Goal: Transaction & Acquisition: Purchase product/service

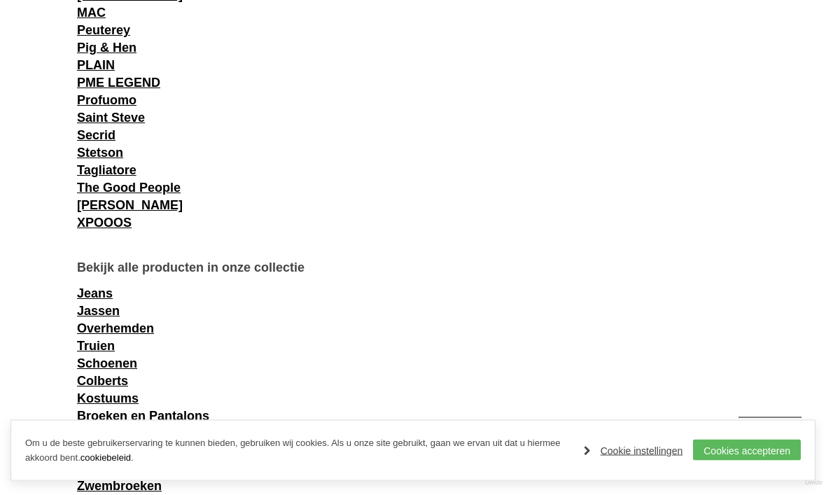
scroll to position [1575, 0]
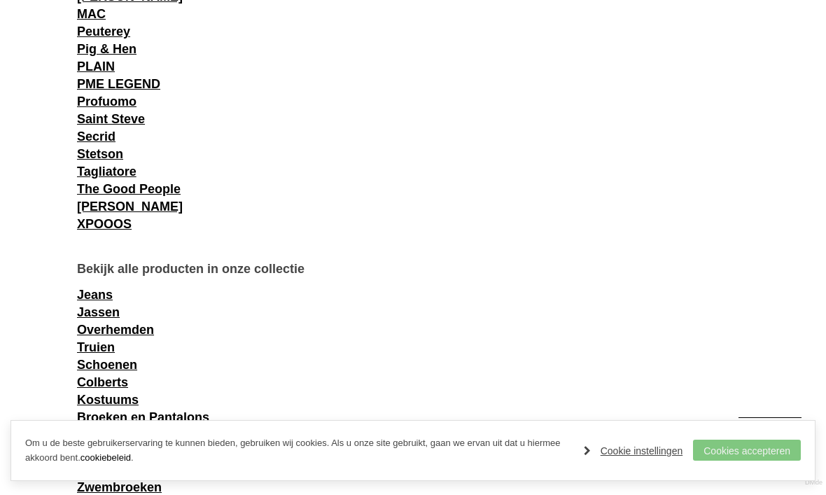
click at [762, 451] on link "Cookies accepteren" at bounding box center [747, 450] width 108 height 21
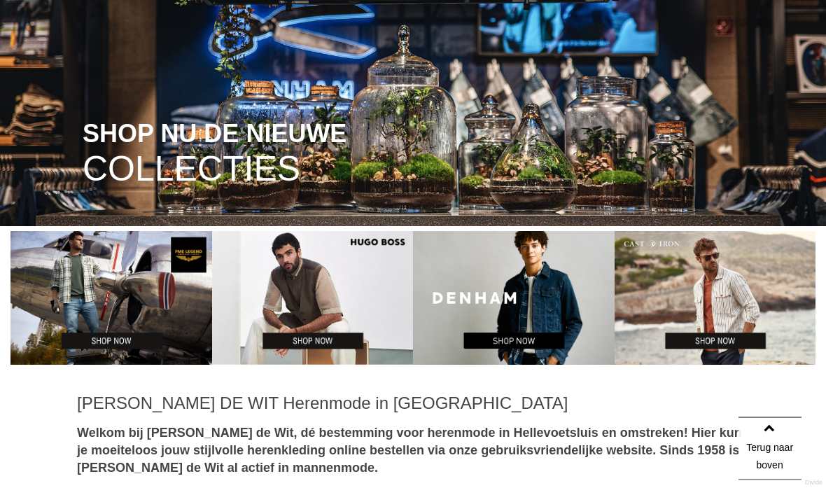
scroll to position [169, 0]
click at [522, 337] on img at bounding box center [514, 298] width 202 height 134
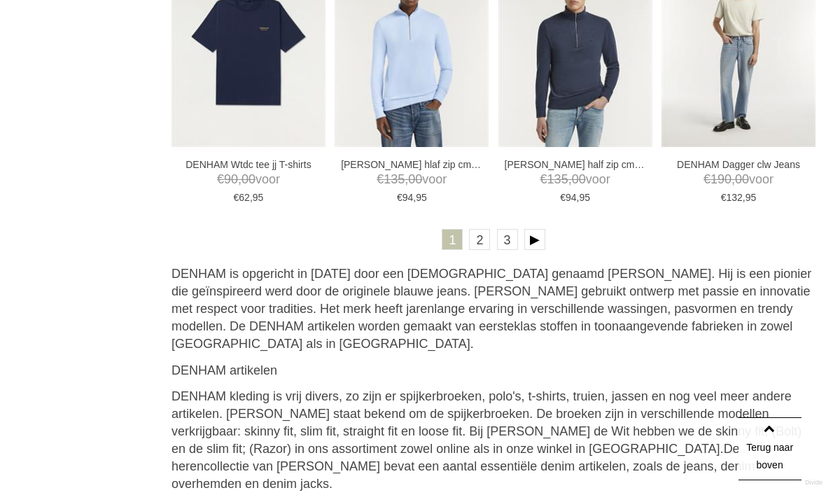
scroll to position [2702, 0]
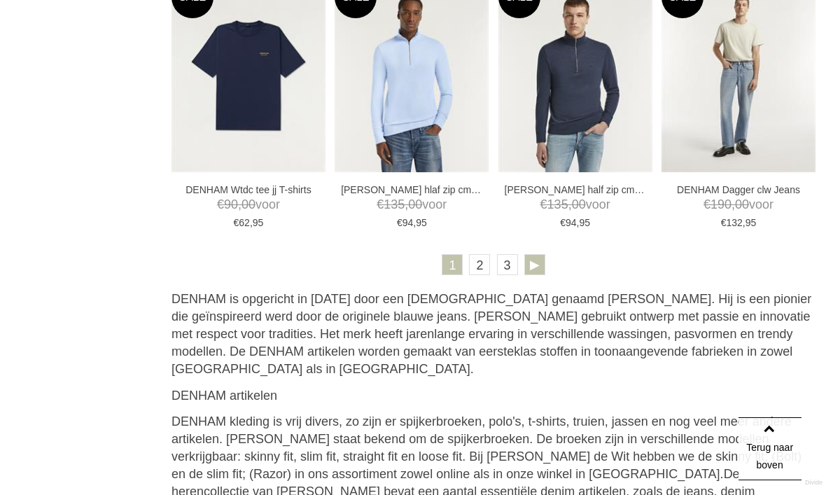
click at [533, 264] on link at bounding box center [534, 264] width 21 height 21
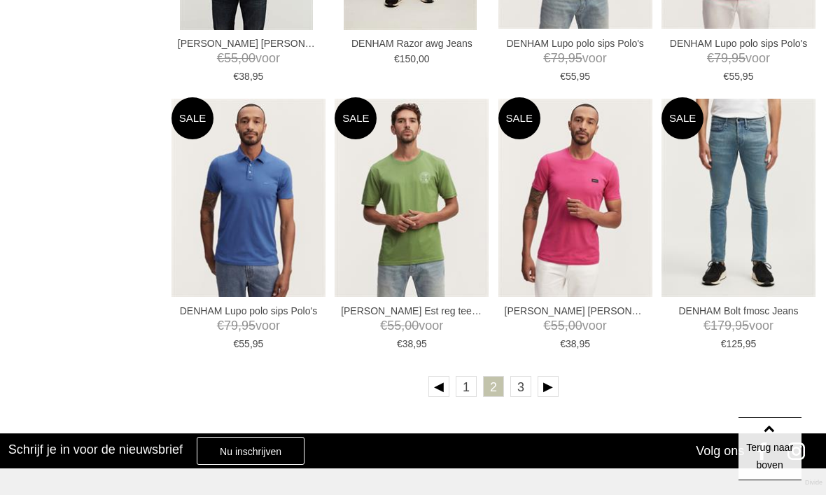
scroll to position [2567, 0]
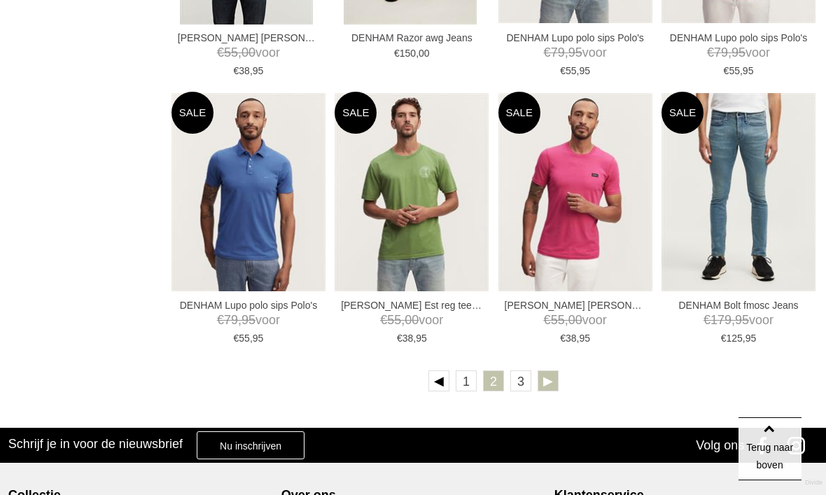
click at [550, 379] on link at bounding box center [548, 380] width 21 height 21
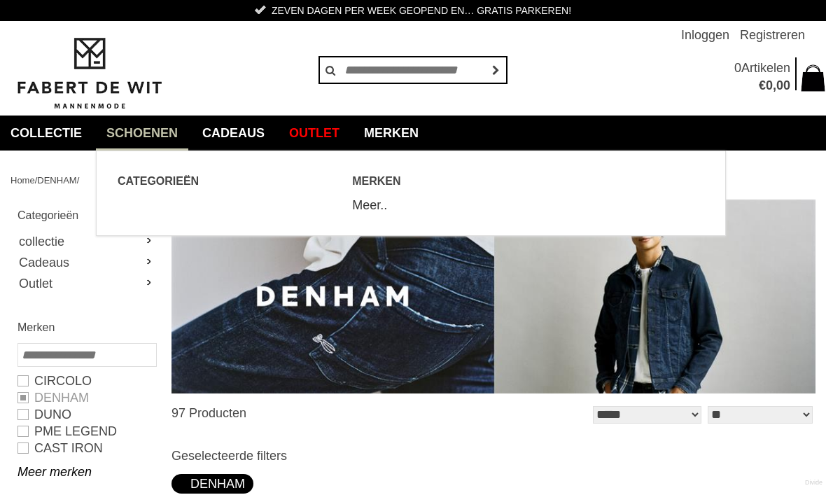
click at [372, 202] on link "Meer.." at bounding box center [369, 205] width 35 height 14
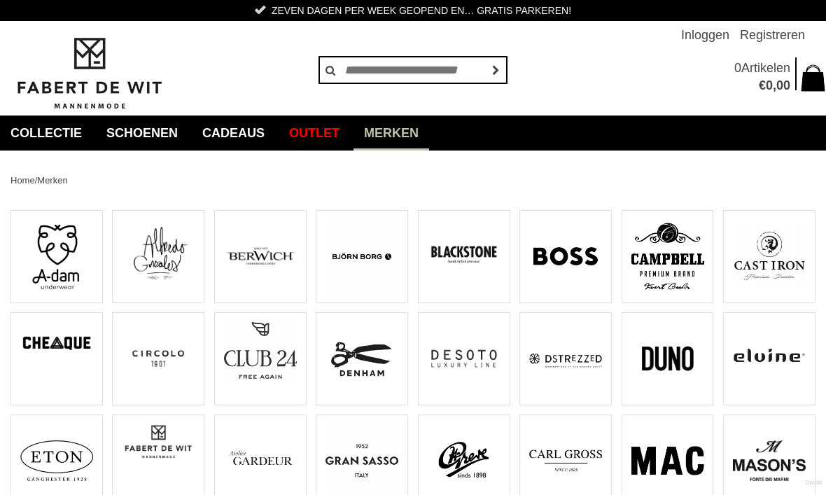
click at [91, 43] on img at bounding box center [90, 74] width 158 height 76
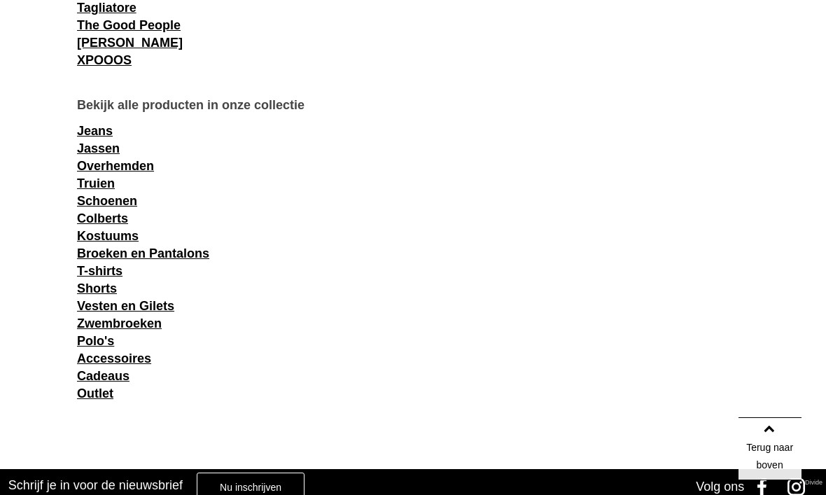
scroll to position [1728, 0]
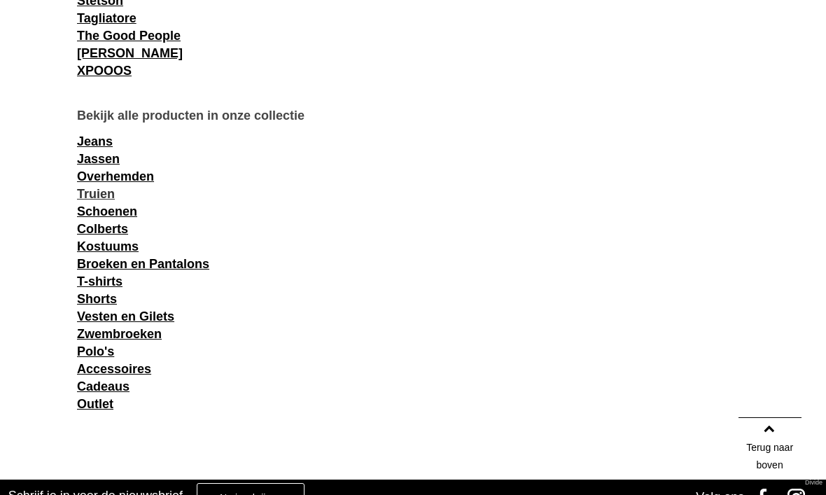
click at [97, 199] on link "Truien" at bounding box center [96, 194] width 38 height 14
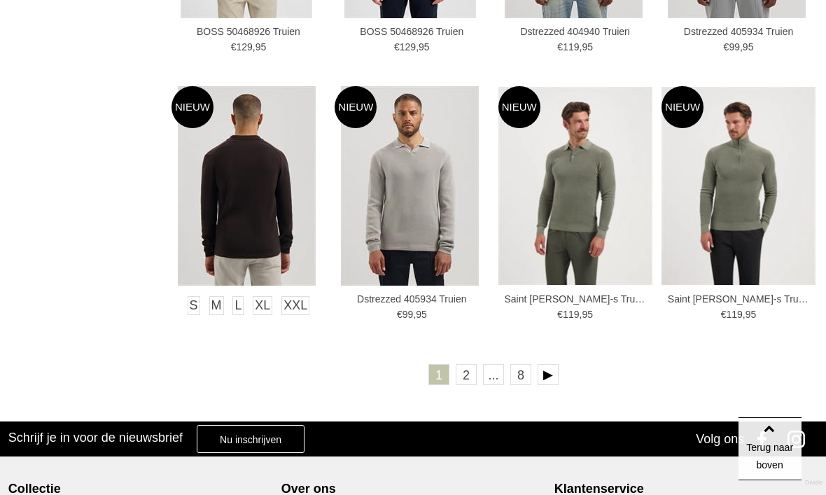
scroll to position [2312, 0]
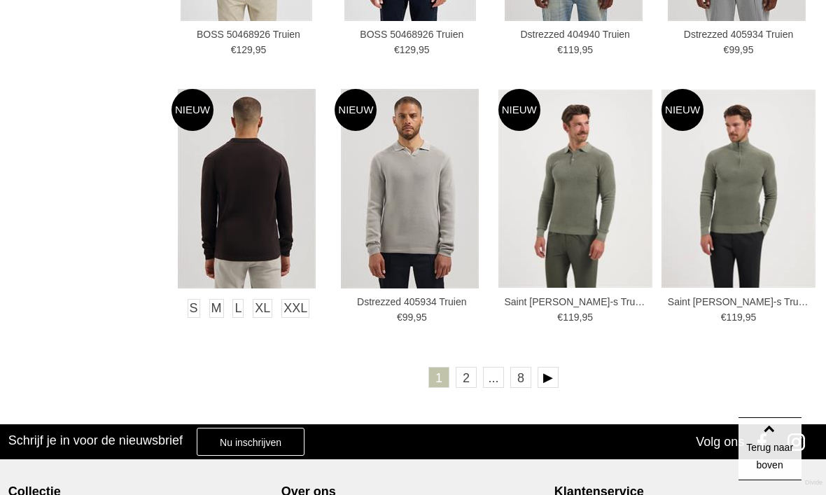
click at [253, 163] on img at bounding box center [247, 189] width 138 height 200
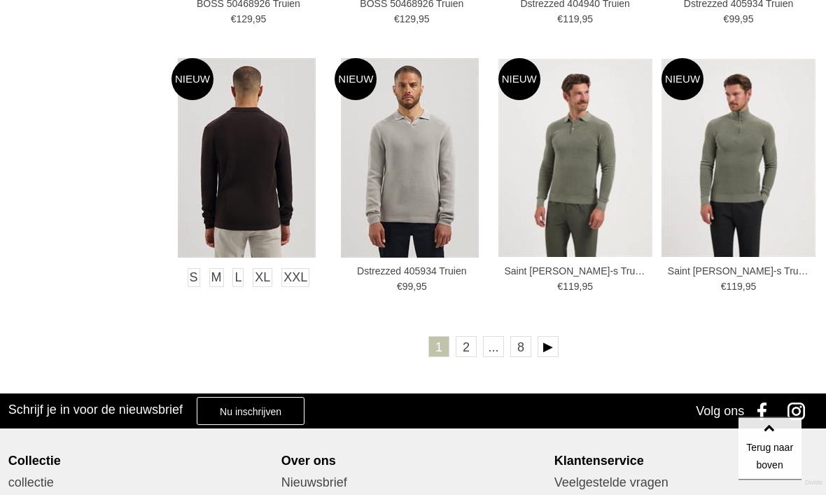
scroll to position [2323, 0]
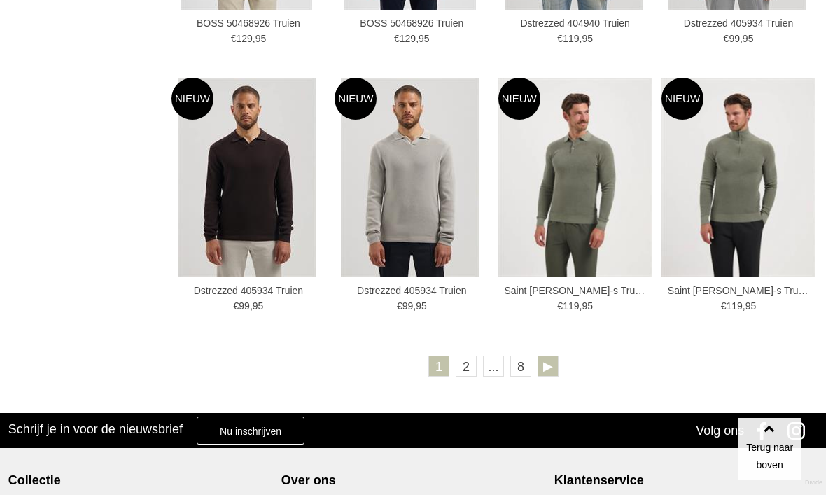
click at [550, 368] on link at bounding box center [548, 366] width 21 height 21
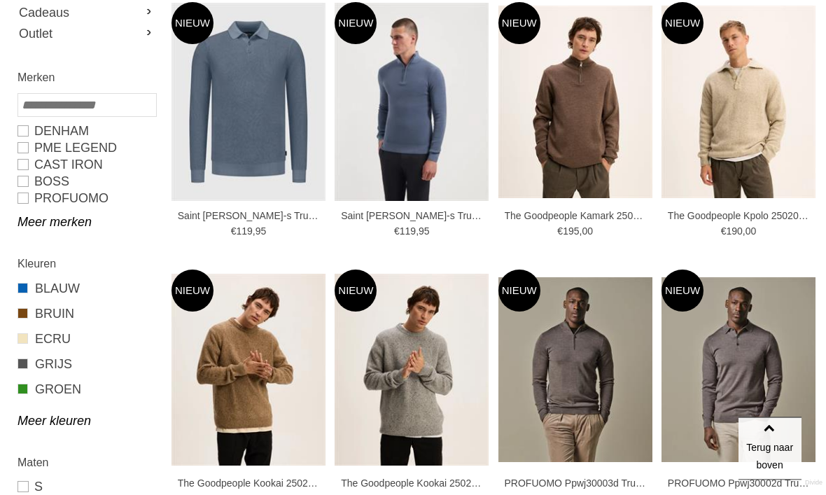
scroll to position [506, 0]
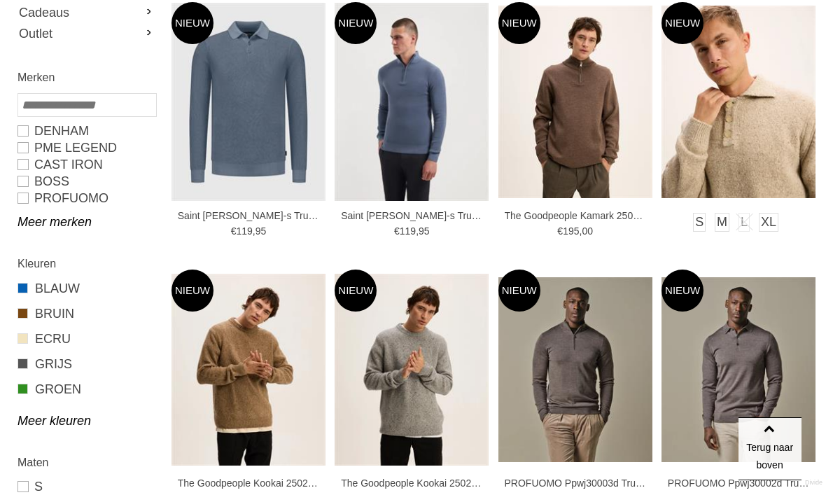
click at [748, 144] on img at bounding box center [739, 102] width 154 height 193
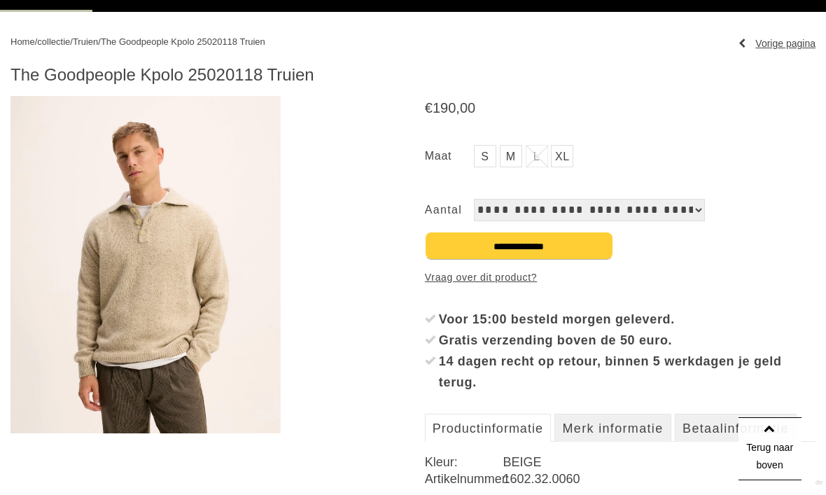
scroll to position [136, 0]
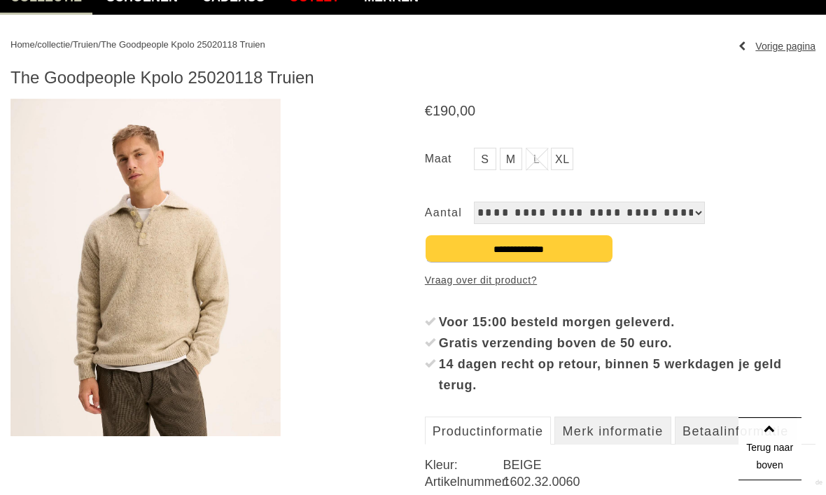
click at [137, 270] on img at bounding box center [146, 267] width 270 height 337
click at [779, 48] on link "Vorige pagina" at bounding box center [777, 46] width 77 height 21
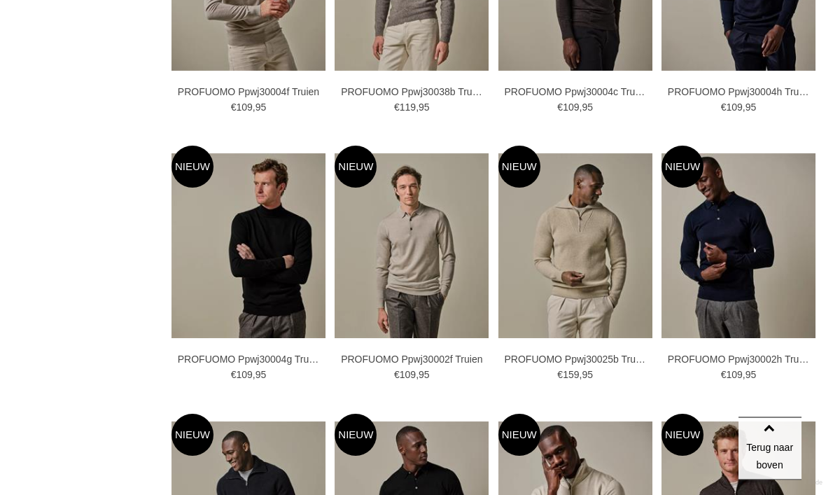
scroll to position [1701, 0]
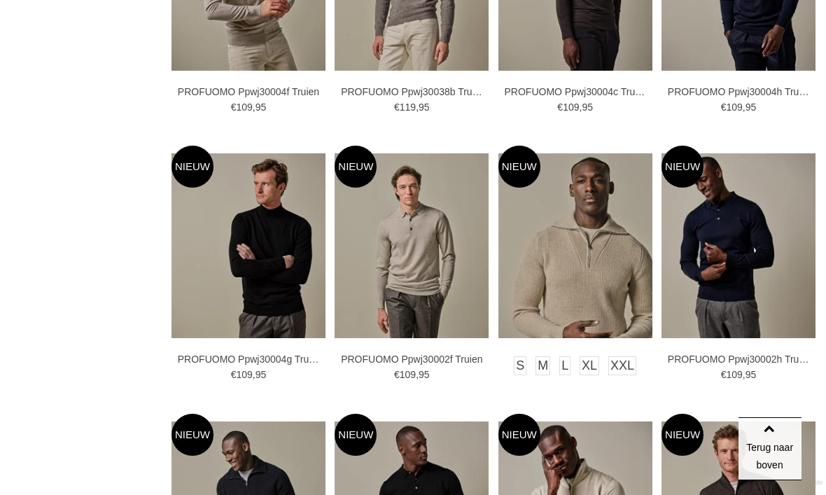
click at [592, 209] on img at bounding box center [575, 245] width 154 height 185
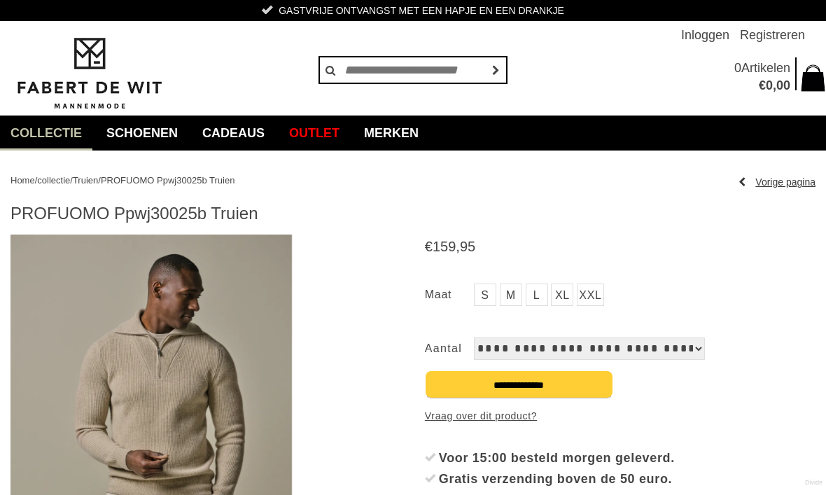
click at [783, 182] on link "Vorige pagina" at bounding box center [777, 182] width 77 height 21
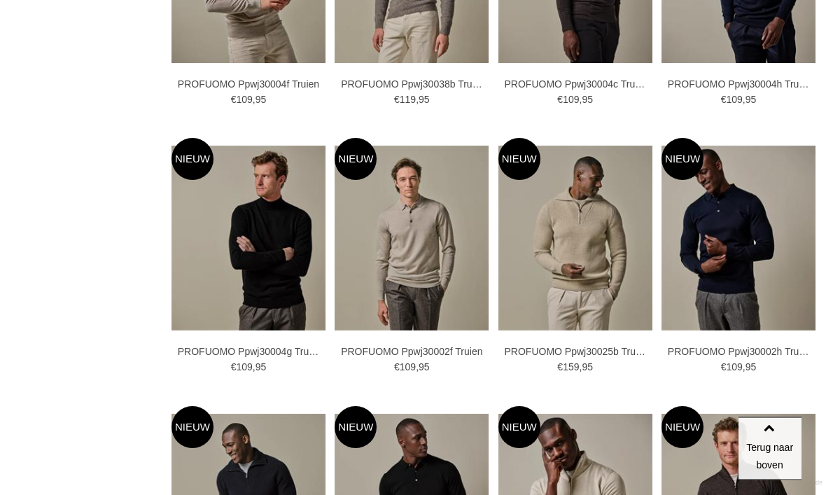
scroll to position [1708, 0]
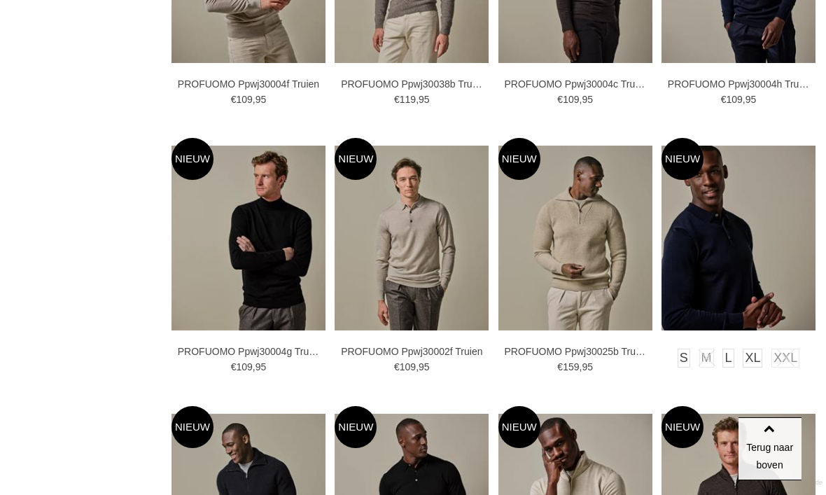
click at [723, 249] on img at bounding box center [739, 238] width 154 height 185
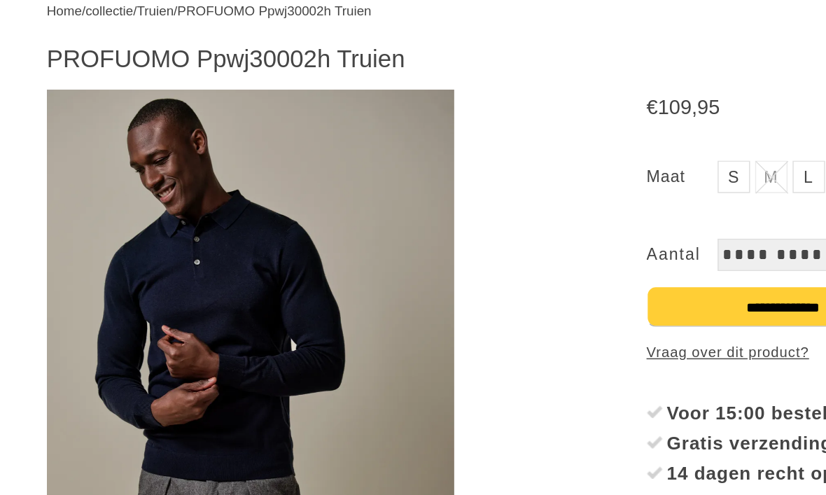
scroll to position [135, 0]
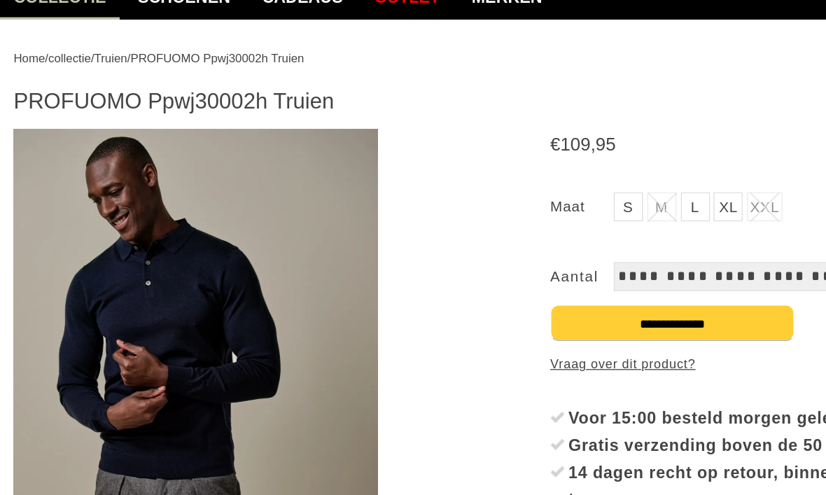
click at [39, 228] on img at bounding box center [151, 267] width 281 height 337
click at [35, 228] on img at bounding box center [151, 267] width 281 height 337
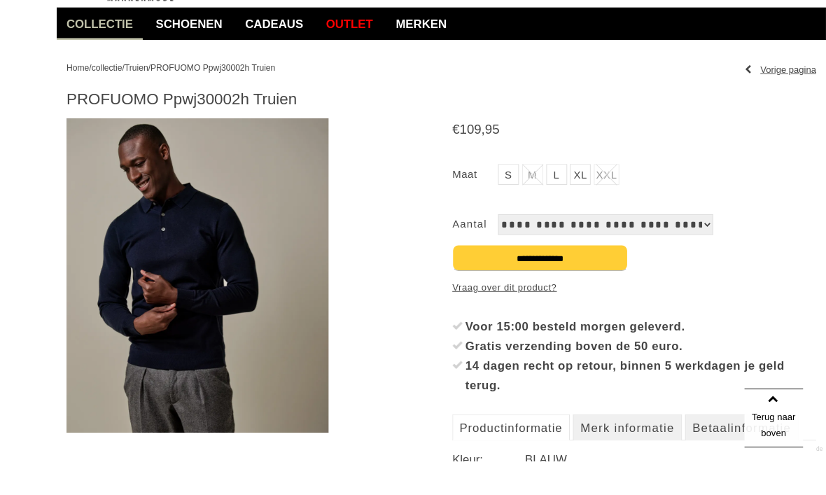
scroll to position [150, 0]
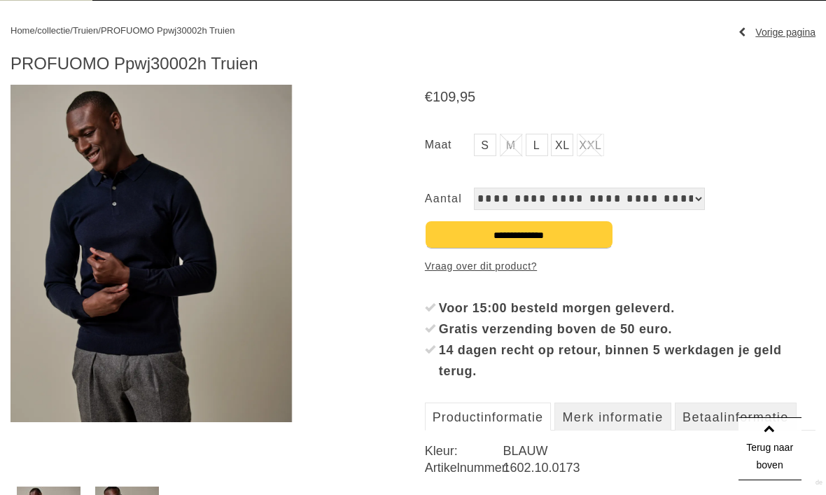
click at [533, 145] on link "L" at bounding box center [537, 145] width 22 height 22
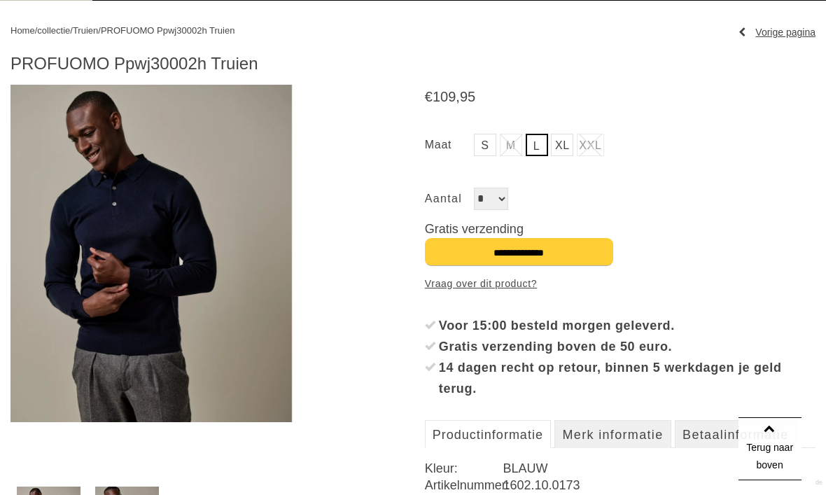
click at [582, 256] on input "**********" at bounding box center [519, 252] width 188 height 28
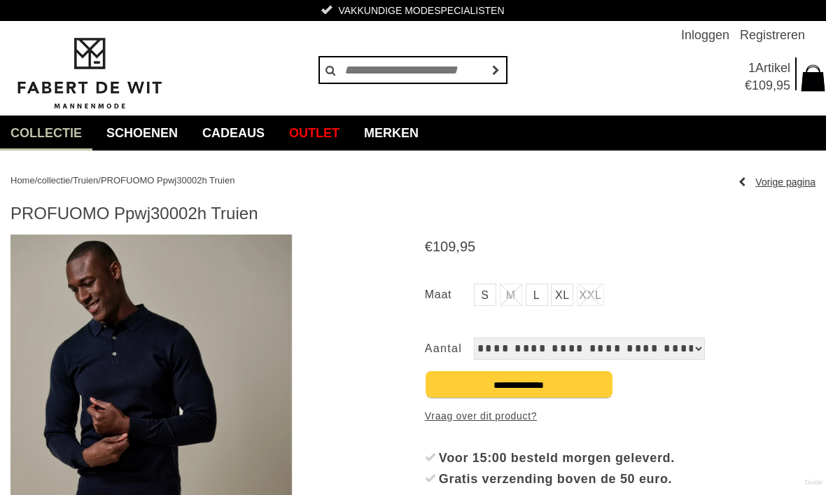
click at [785, 176] on link "Vorige pagina" at bounding box center [777, 182] width 77 height 21
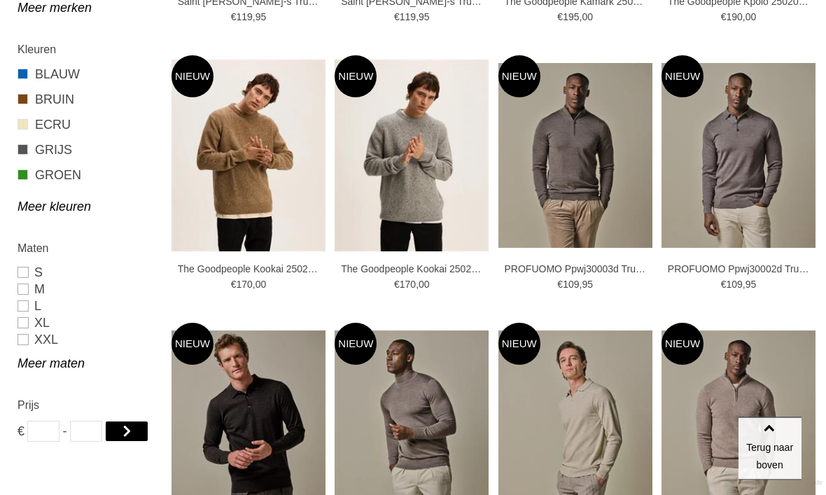
scroll to position [720, 0]
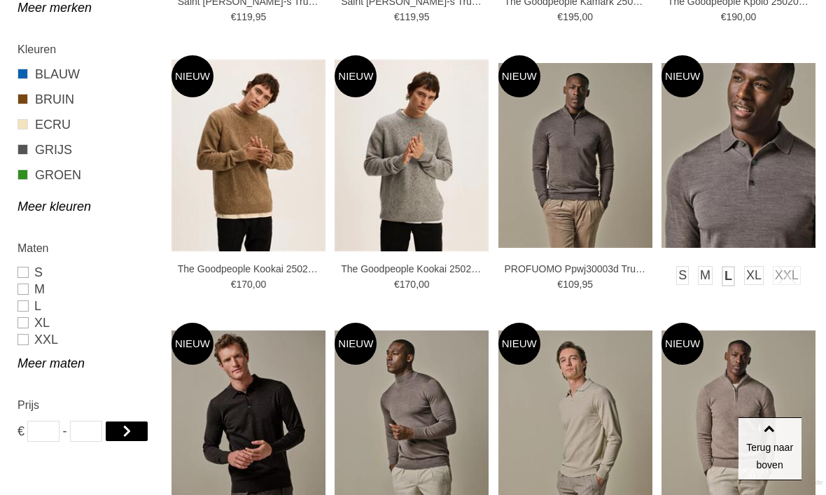
click at [725, 273] on link "L" at bounding box center [728, 276] width 13 height 20
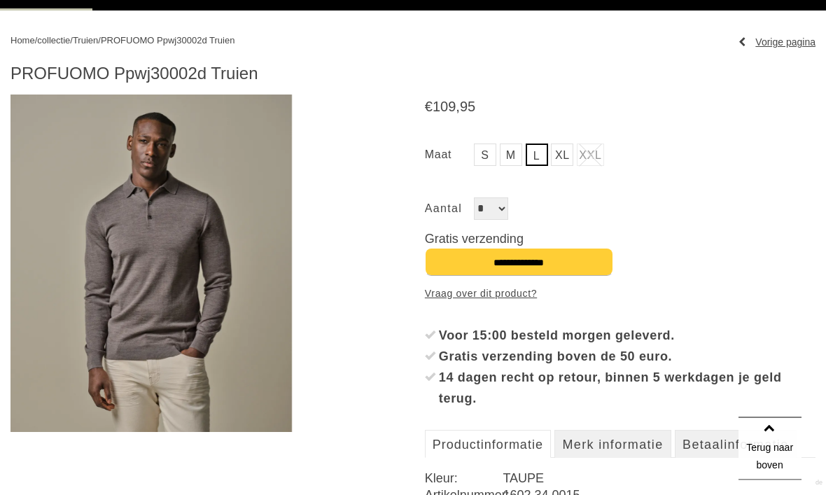
scroll to position [140, 0]
click at [555, 262] on input "**********" at bounding box center [519, 262] width 188 height 28
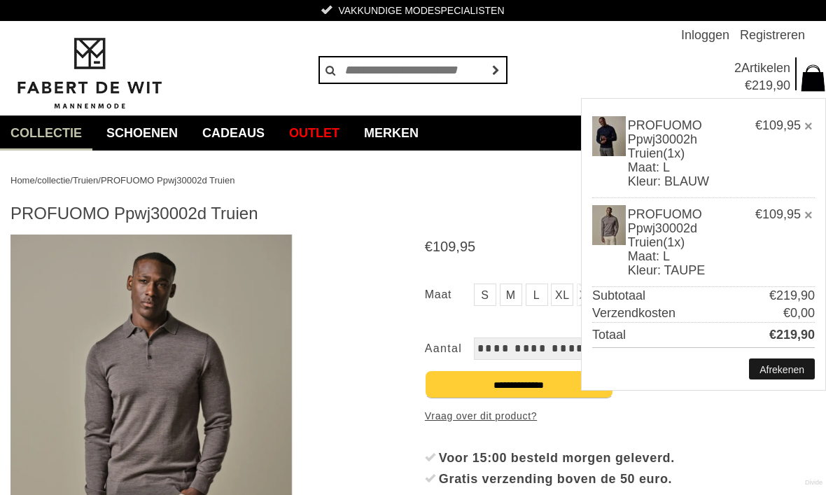
click at [781, 372] on link "Afrekenen" at bounding box center [782, 368] width 66 height 21
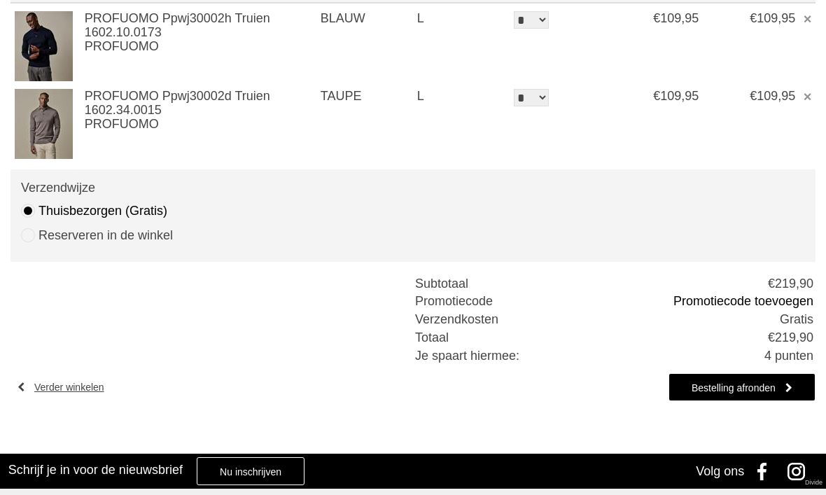
scroll to position [230, 0]
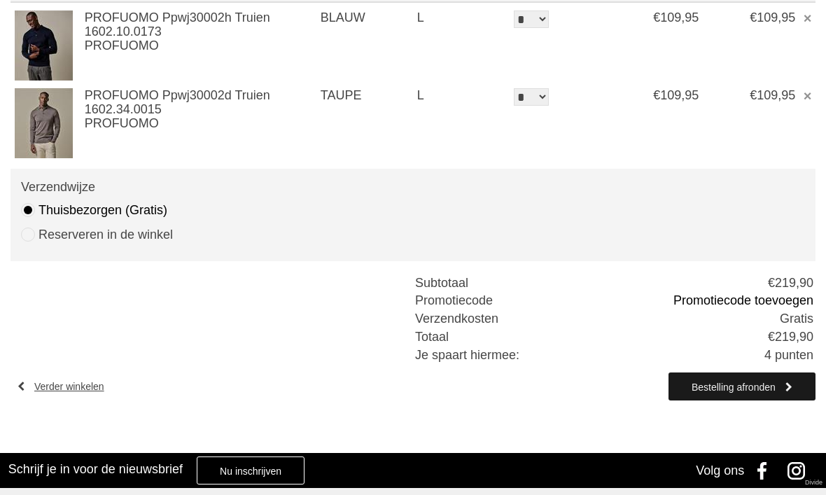
click at [735, 384] on link "Bestelling afronden" at bounding box center [742, 387] width 147 height 28
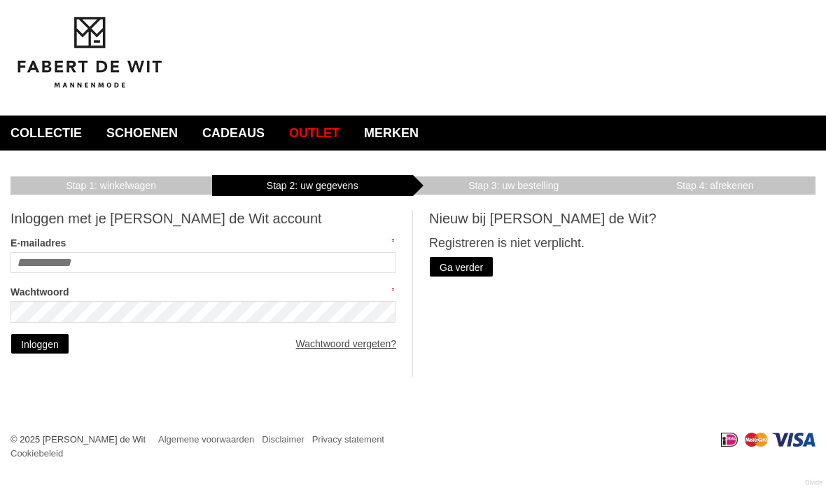
click at [56, 262] on input "E-mailadres" at bounding box center [203, 262] width 385 height 21
type input "**********"
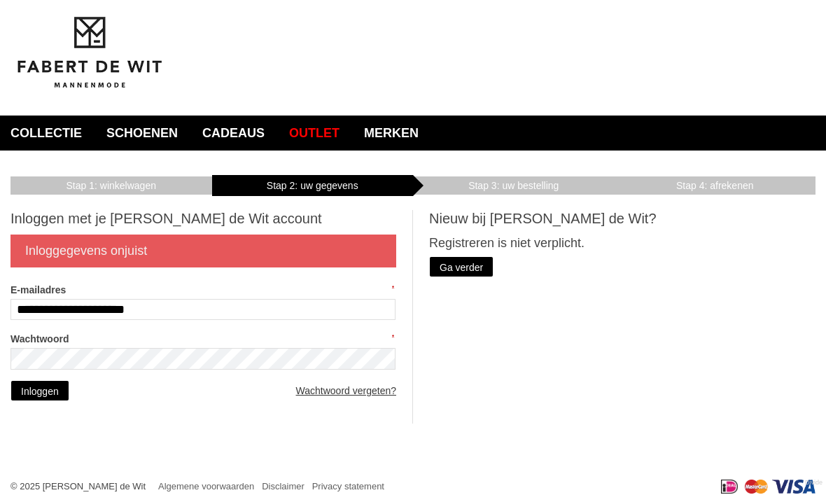
click at [348, 395] on link "Wachtwoord vergeten?" at bounding box center [346, 390] width 100 height 21
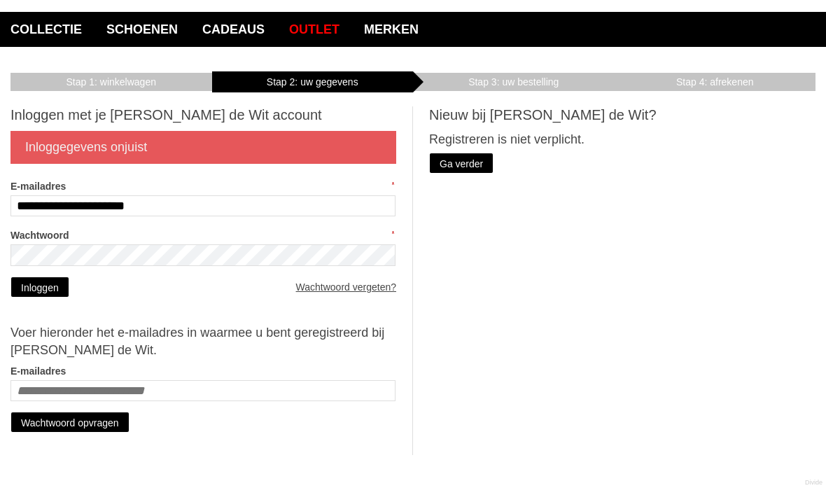
scroll to position [103, 0]
click at [57, 389] on input "E-mailadres" at bounding box center [203, 391] width 385 height 21
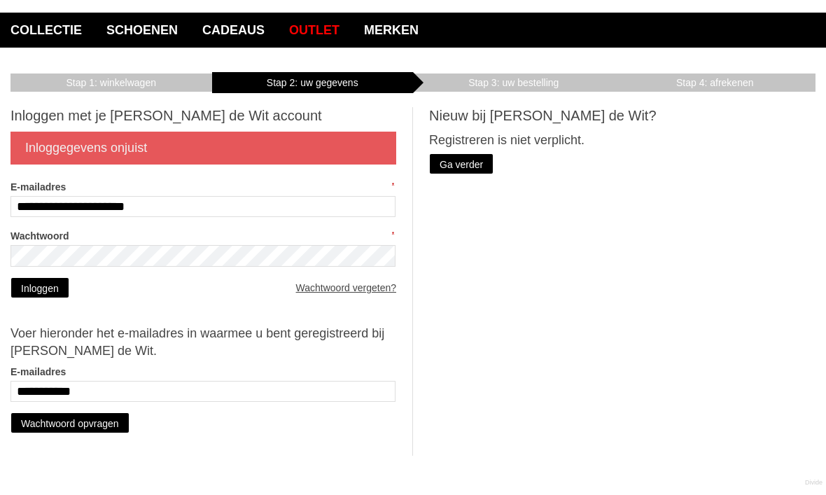
type input "**********"
click at [63, 202] on input "**********" at bounding box center [203, 206] width 385 height 21
type input "**********"
click at [45, 291] on link "Inloggen" at bounding box center [40, 287] width 59 height 21
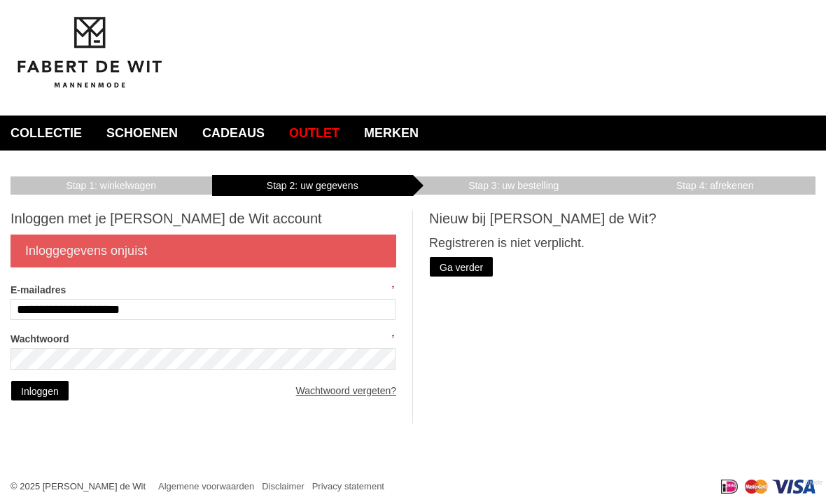
scroll to position [18, 0]
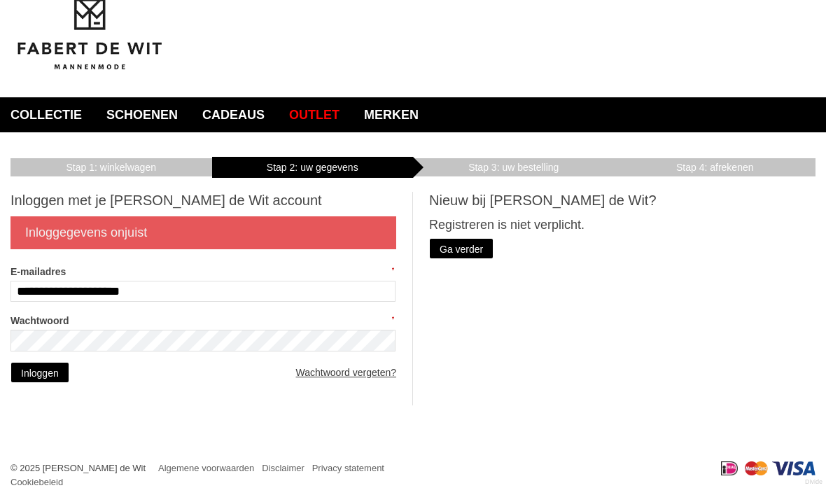
click at [335, 372] on link "Wachtwoord vergeten?" at bounding box center [346, 373] width 100 height 21
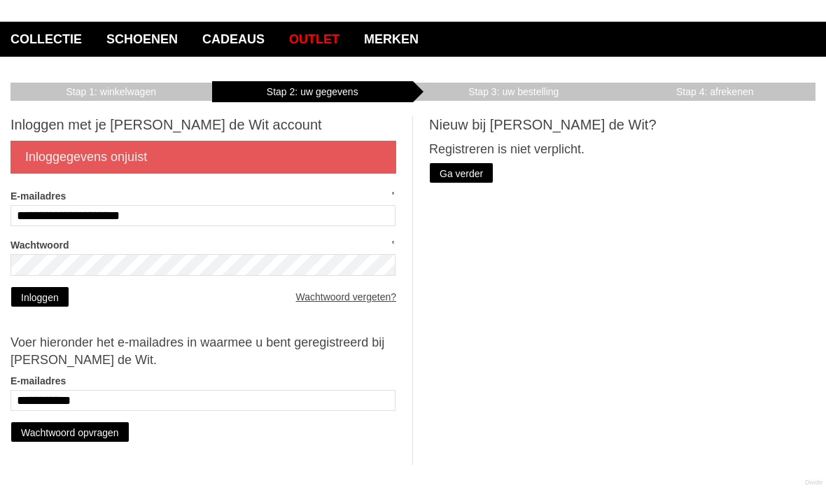
scroll to position [103, 0]
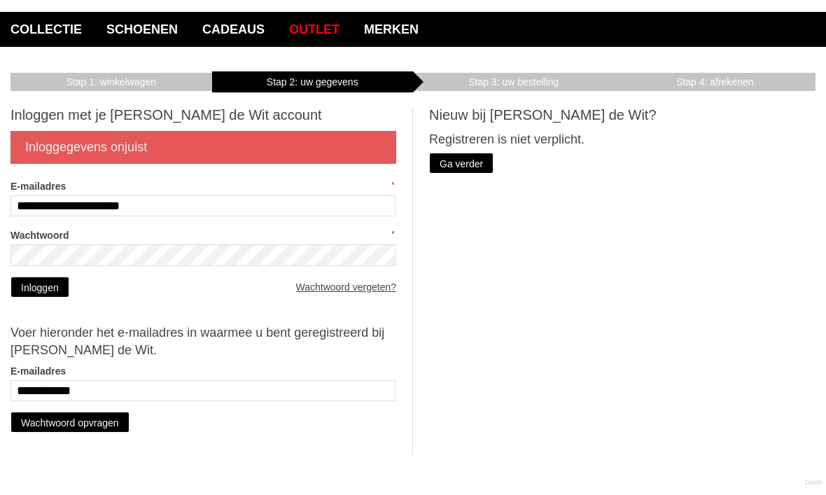
click at [96, 391] on input "**********" at bounding box center [203, 391] width 385 height 21
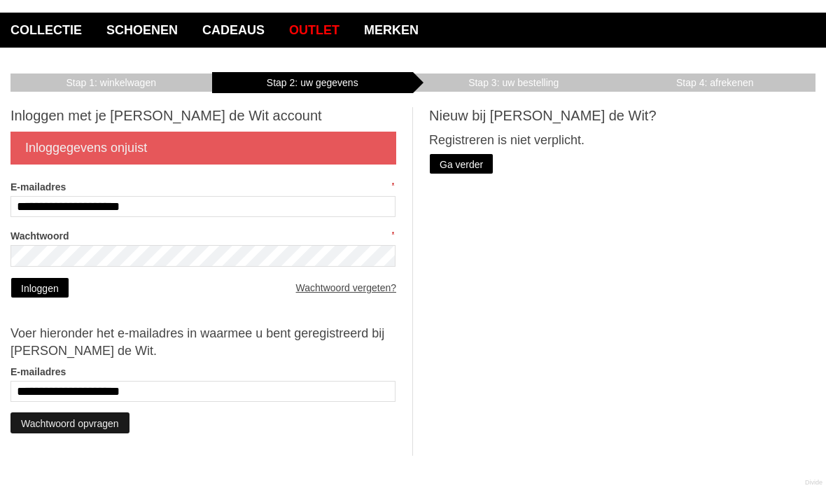
type input "**********"
click at [69, 426] on link "Wachtwoord opvragen" at bounding box center [70, 422] width 119 height 21
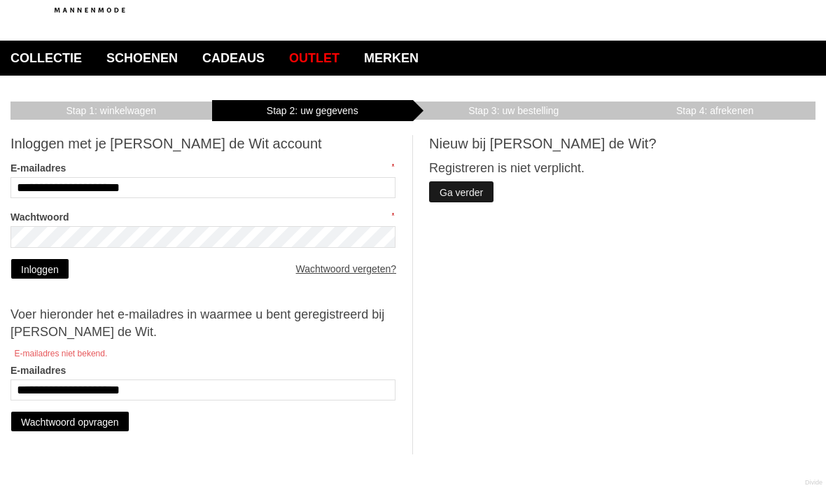
scroll to position [74, 0]
click at [476, 194] on link "Ga verder" at bounding box center [461, 192] width 64 height 21
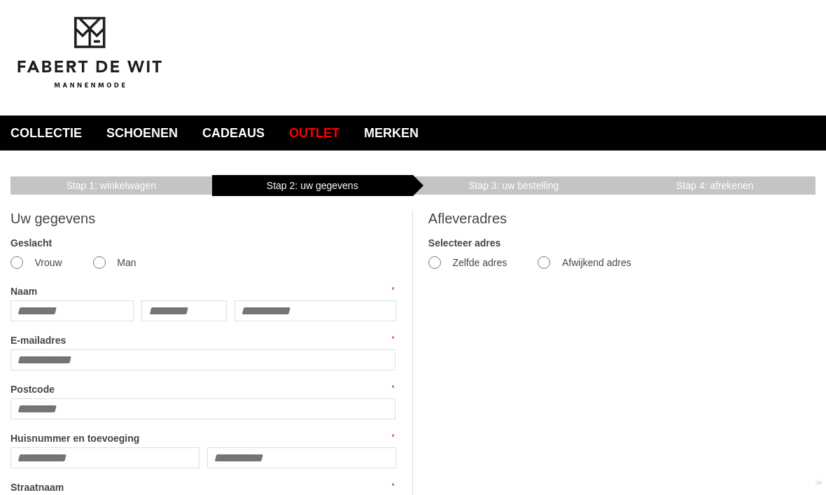
click at [76, 319] on input "Naam" at bounding box center [72, 310] width 123 height 21
type input "****"
click at [250, 314] on input "text" at bounding box center [316, 310] width 162 height 21
type input "*******"
click at [144, 356] on input "E-mailadres" at bounding box center [203, 359] width 385 height 21
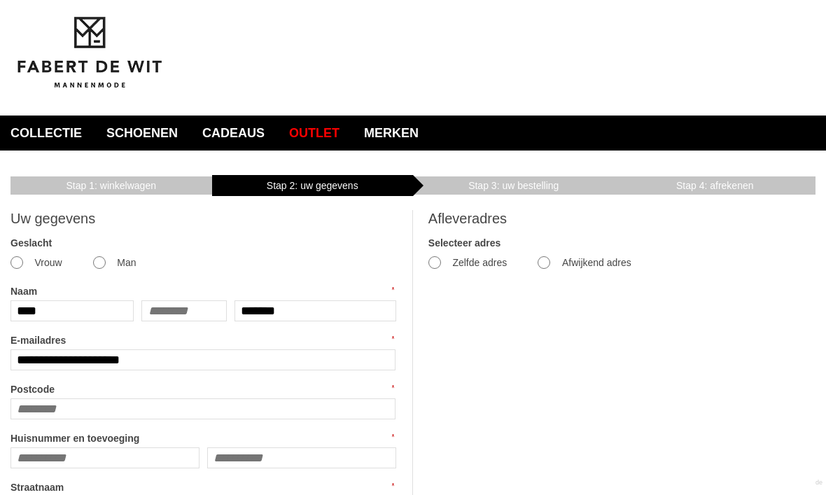
type input "**********"
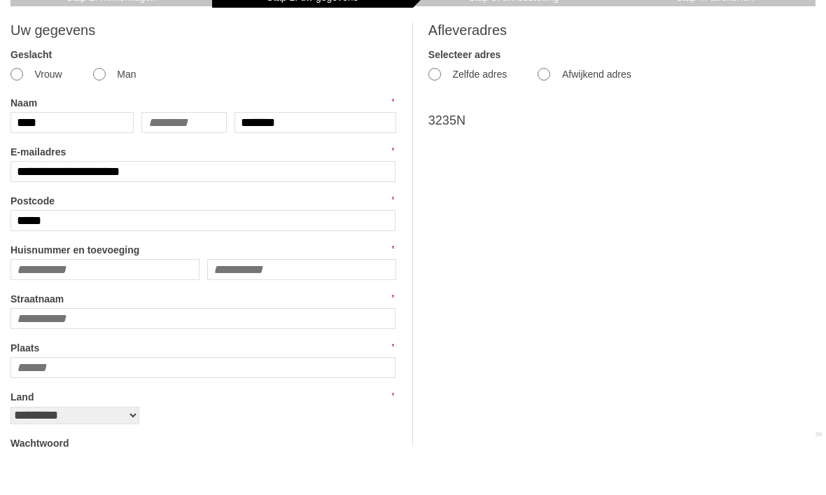
type input "******"
type input "********"
type input "******"
click at [74, 308] on input "Huisnummer en toevoeging" at bounding box center [105, 318] width 189 height 21
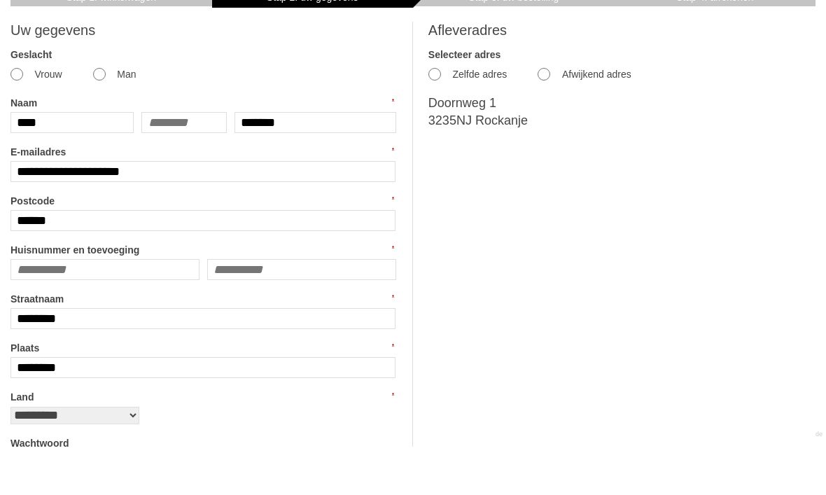
type input "*"
click at [220, 308] on input "text" at bounding box center [301, 318] width 189 height 21
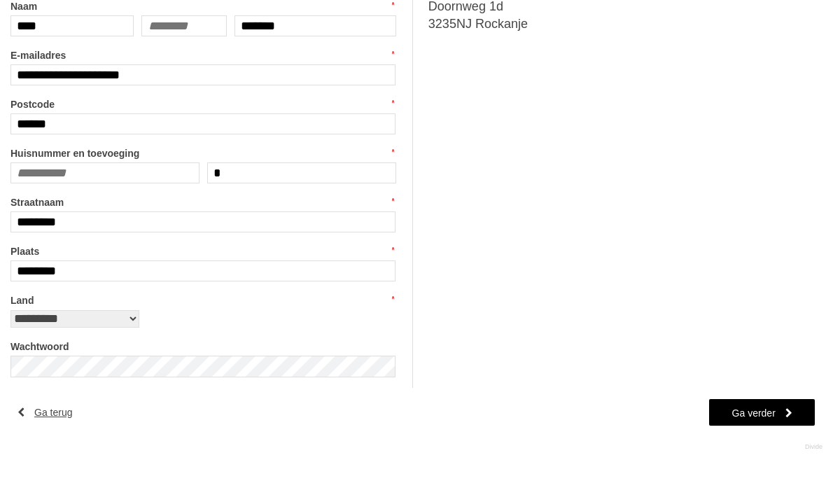
scroll to position [319, 0]
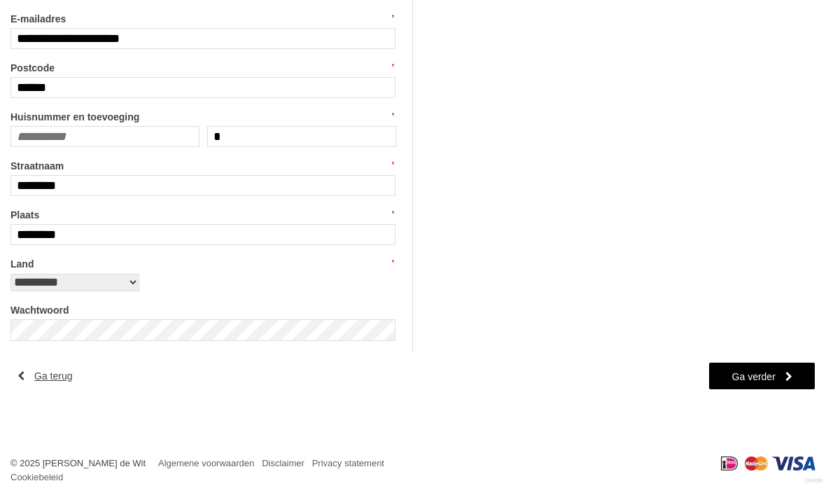
type input "*"
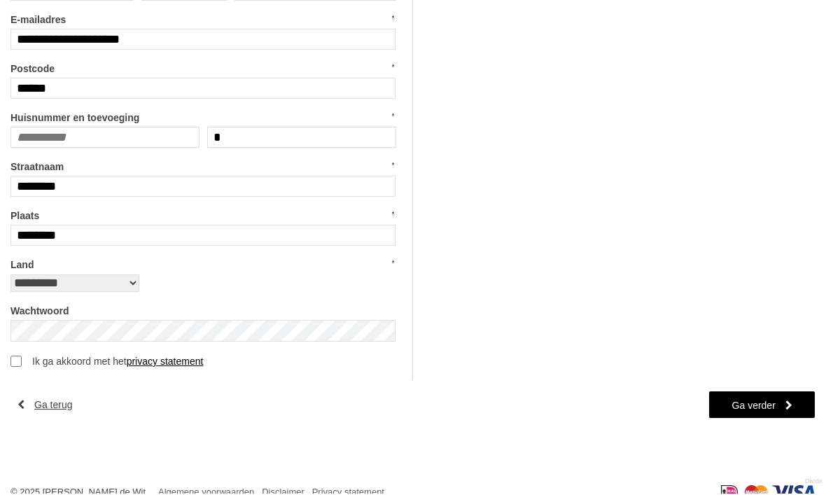
scroll to position [301, 0]
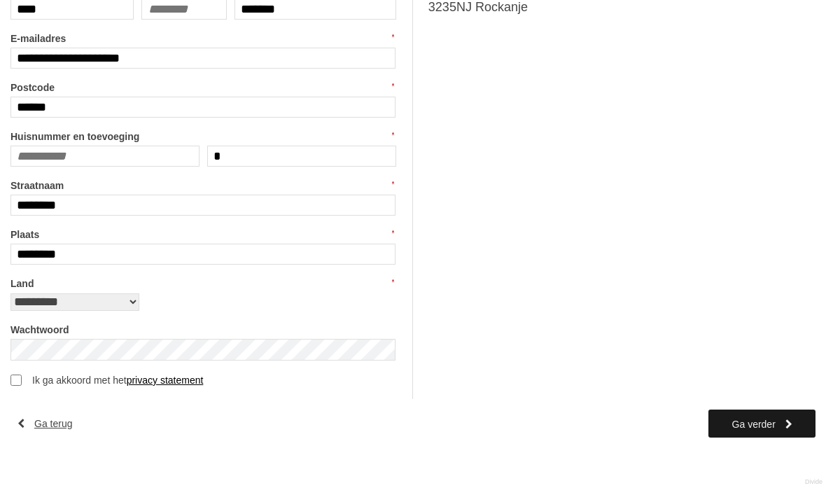
click at [788, 433] on link "Ga verder" at bounding box center [762, 424] width 107 height 28
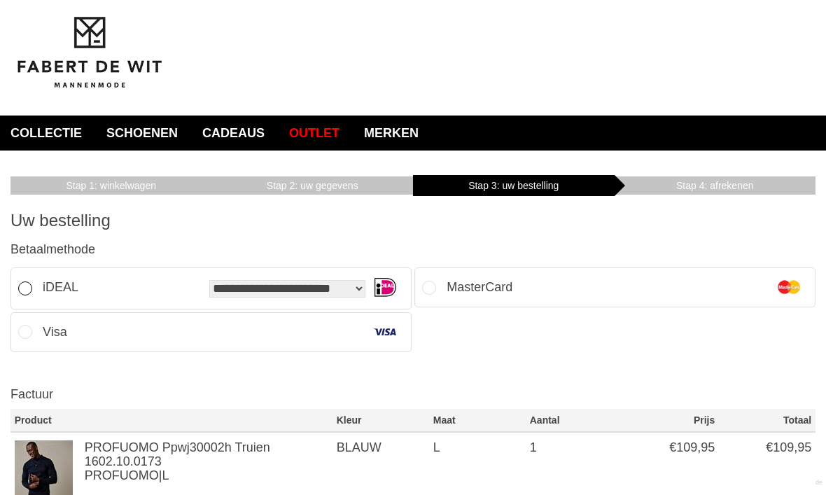
click at [30, 291] on li "**********" at bounding box center [211, 288] width 401 height 42
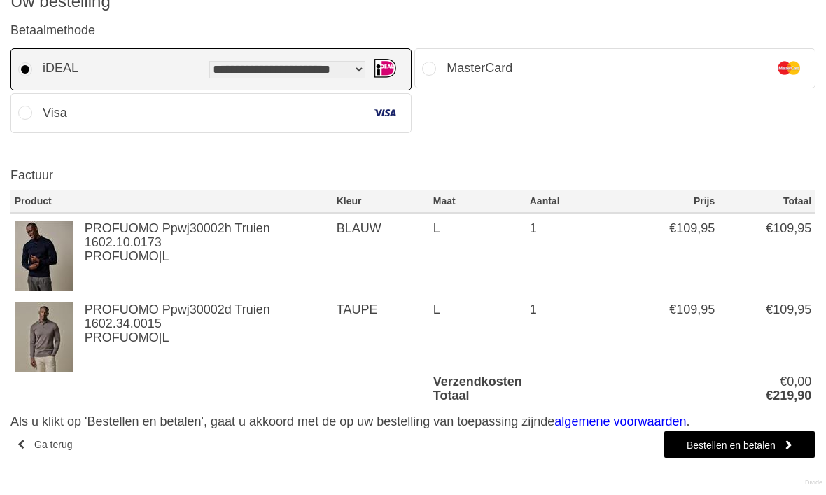
scroll to position [235, 0]
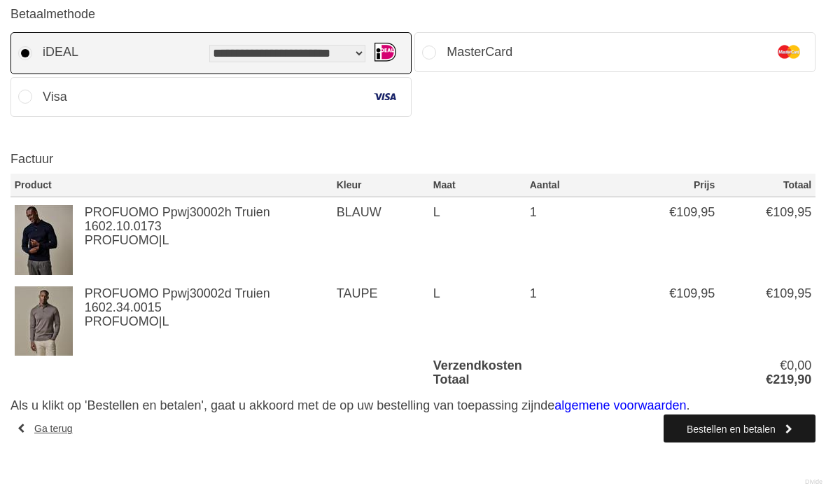
click at [751, 428] on link "Bestellen en betalen" at bounding box center [740, 429] width 152 height 28
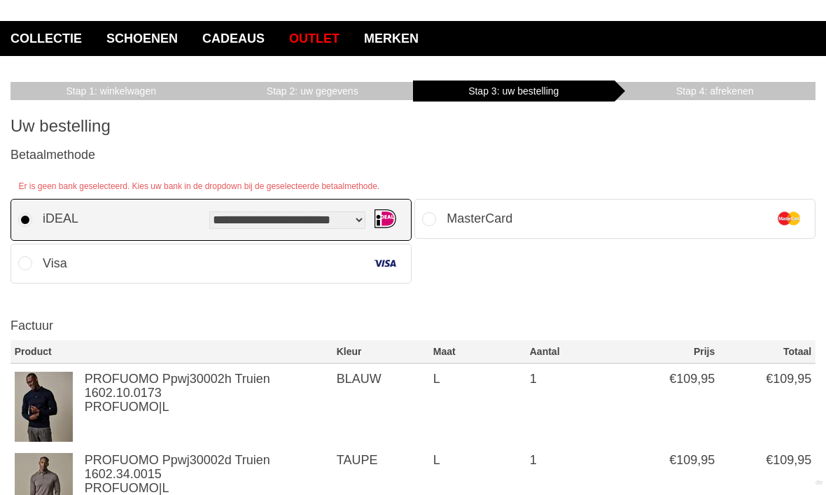
scroll to position [0, 0]
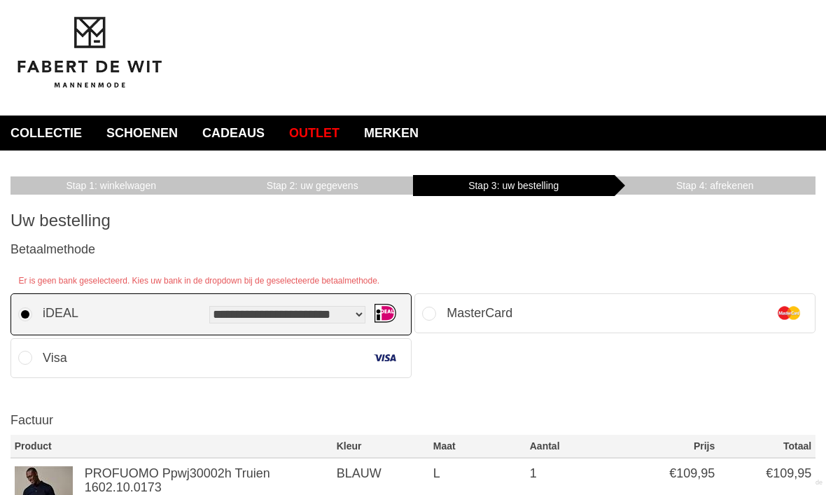
select select "*"
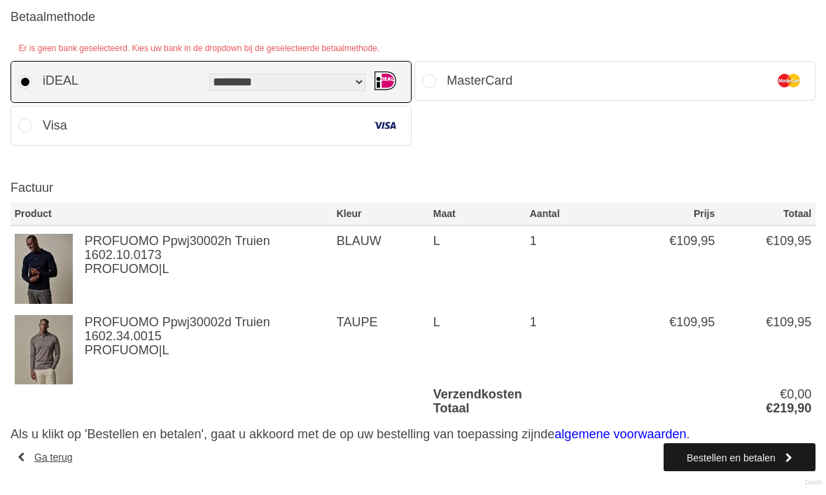
scroll to position [261, 0]
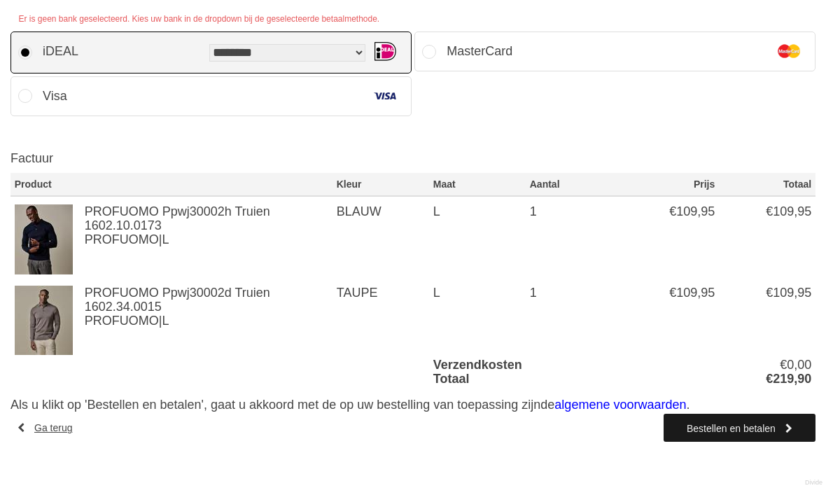
click at [739, 431] on link "Bestellen en betalen" at bounding box center [740, 428] width 152 height 28
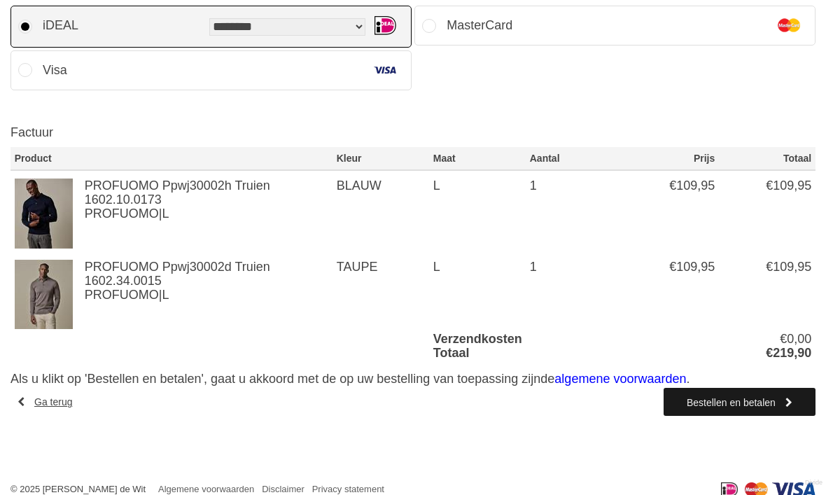
scroll to position [281, 0]
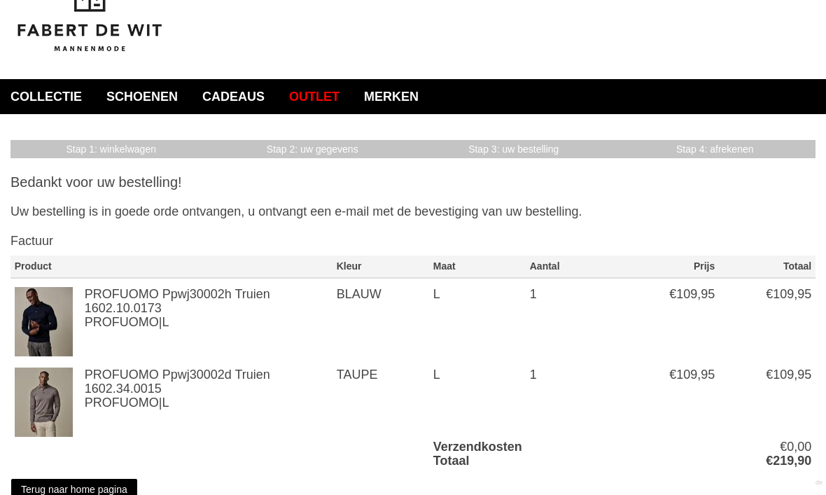
scroll to position [35, 0]
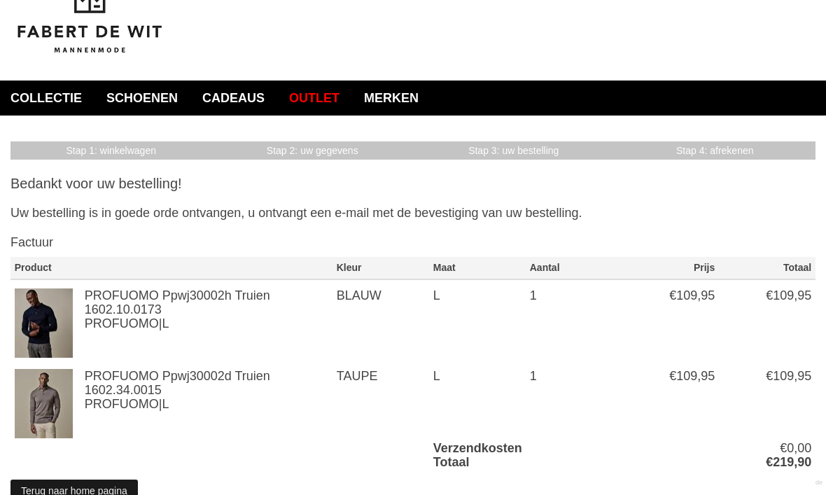
click at [90, 494] on link "Terug naar home pagina" at bounding box center [74, 490] width 127 height 21
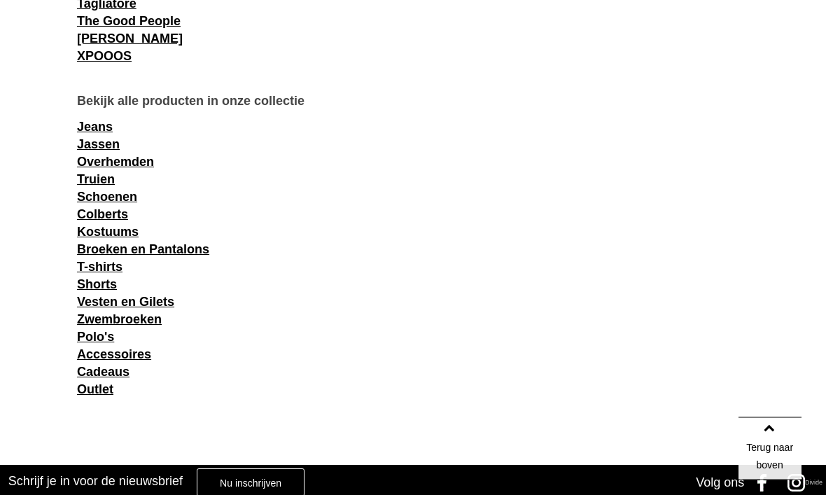
scroll to position [1744, 0]
